Goal: Task Accomplishment & Management: Use online tool/utility

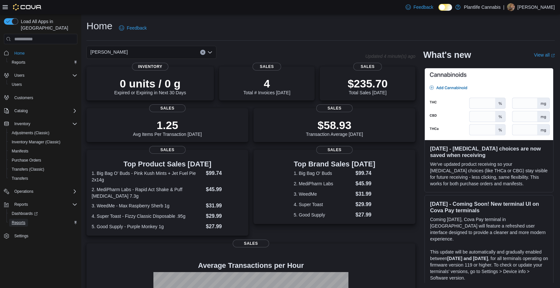
click at [23, 220] on span "Reports" at bounding box center [19, 222] width 14 height 5
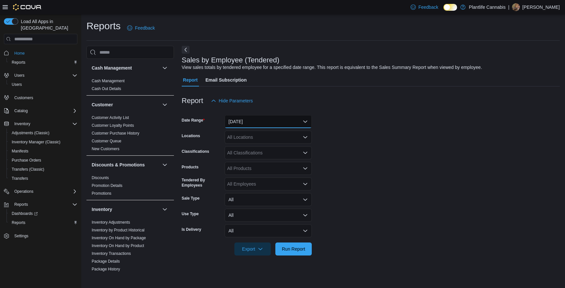
click at [238, 125] on button "[DATE]" at bounding box center [268, 121] width 87 height 13
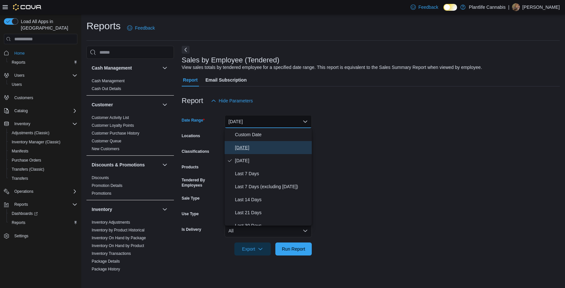
click at [245, 144] on span "[DATE]" at bounding box center [272, 148] width 74 height 8
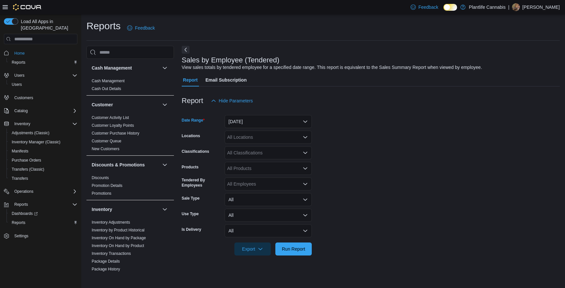
click at [238, 139] on div "All Locations" at bounding box center [268, 137] width 87 height 13
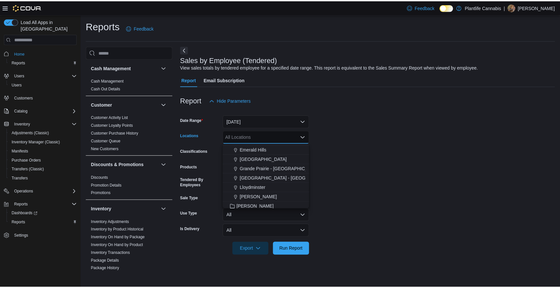
scroll to position [257, 0]
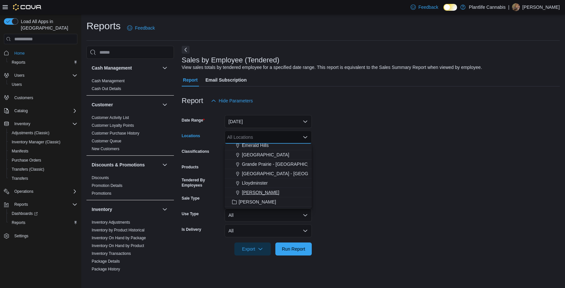
click at [252, 192] on span "[PERSON_NAME]" at bounding box center [260, 192] width 37 height 7
click at [302, 245] on span "Run Report" at bounding box center [293, 248] width 29 height 13
